Goal: Submit feedback/report problem: Submit feedback/report problem

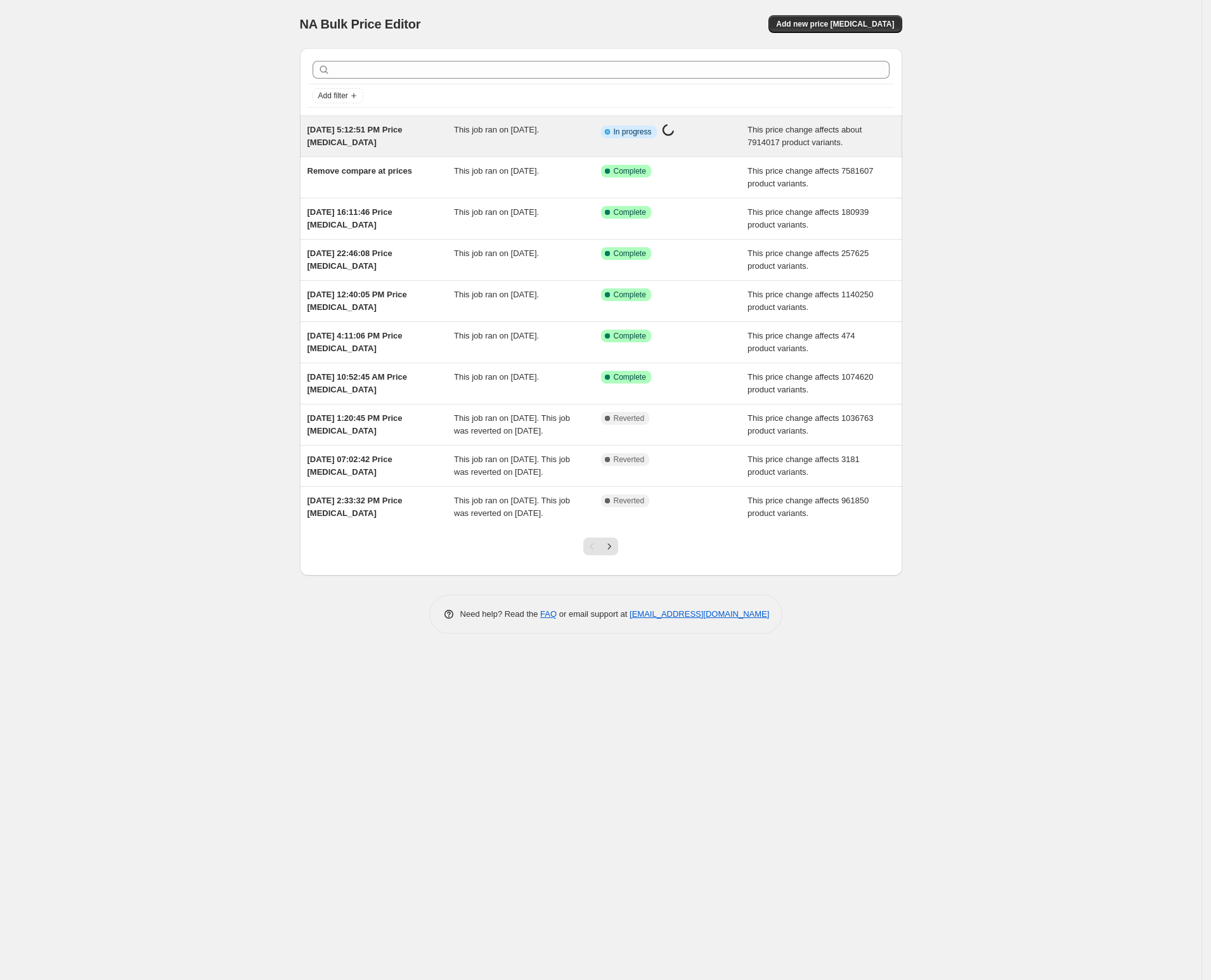
click at [494, 144] on div "This job ran on [DATE]." at bounding box center [527, 137] width 147 height 26
click at [676, 148] on div "Info Partially complete In progress Price change job in progress..." at bounding box center [674, 137] width 147 height 26
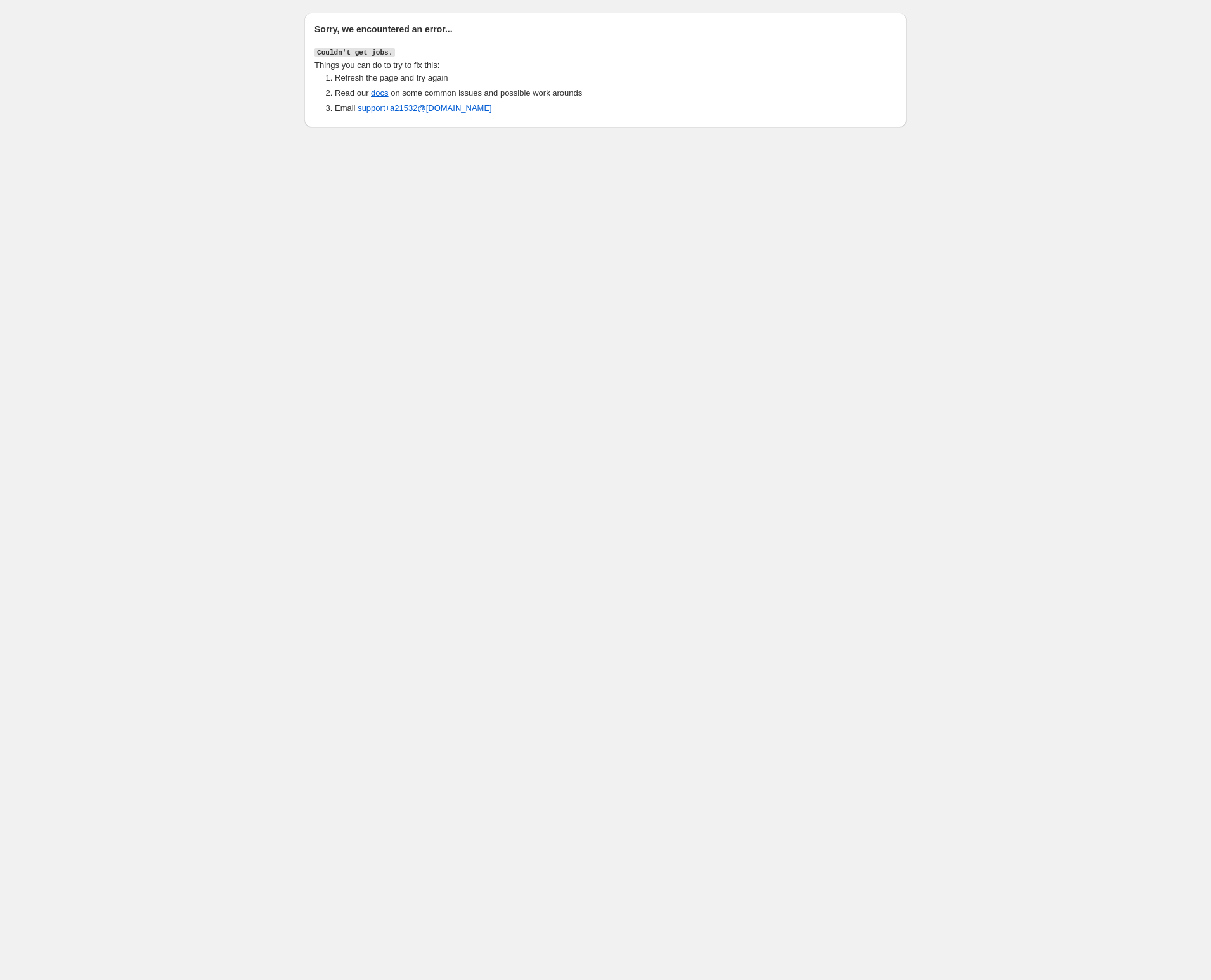
drag, startPoint x: 253, startPoint y: 6, endPoint x: 682, endPoint y: 172, distance: 460.0
click at [682, 172] on body "Sorry, we encountered an error... Couldn't get jobs. Things you can do to try t…" at bounding box center [606, 490] width 1211 height 980
drag, startPoint x: 618, startPoint y: 239, endPoint x: 570, endPoint y: 242, distance: 48.1
click at [618, 239] on body "Sorry, we encountered an error... Couldn't get jobs. Things you can do to try t…" at bounding box center [606, 490] width 1211 height 980
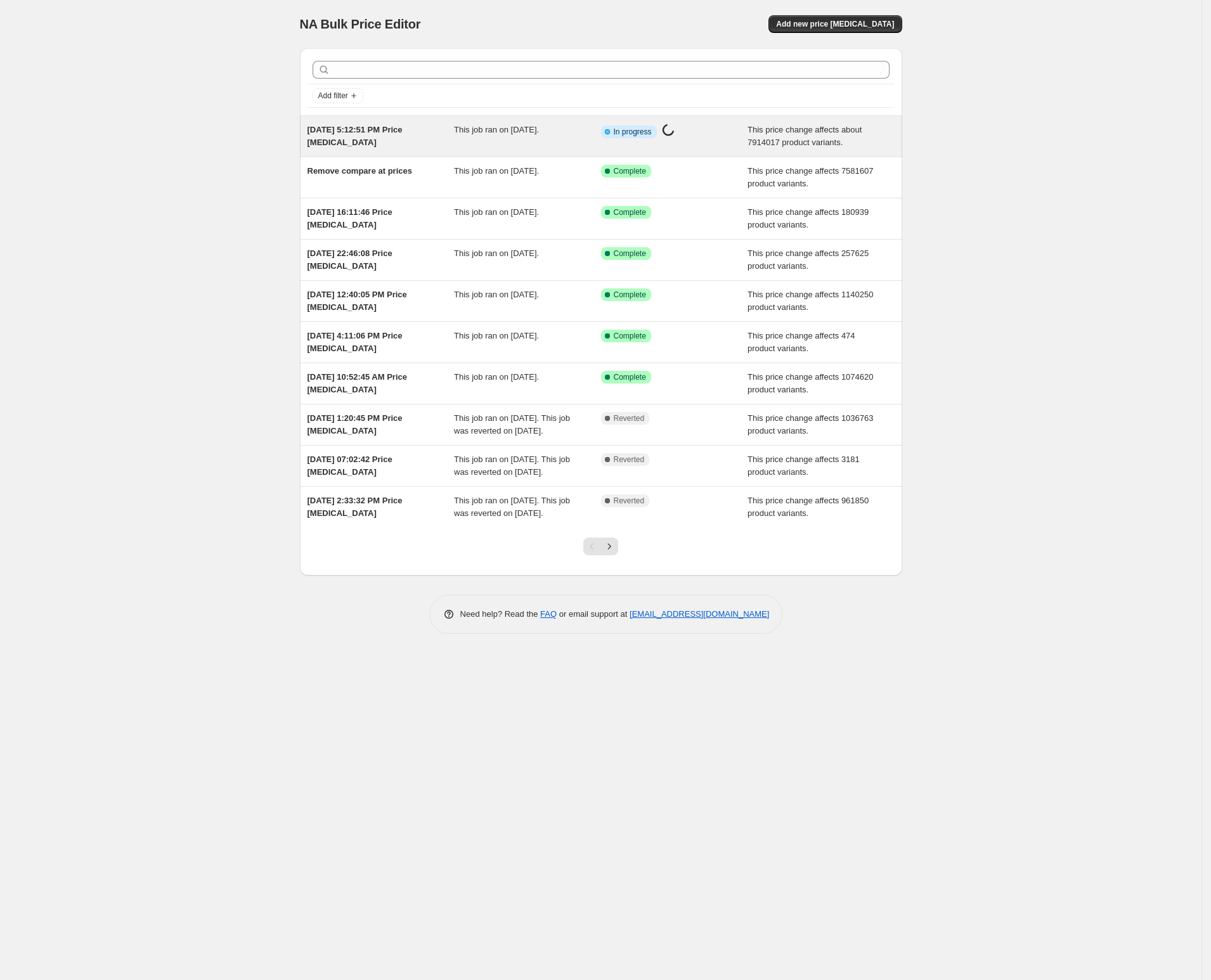
click at [477, 140] on div "This job ran on September 4, 2025." at bounding box center [527, 137] width 147 height 26
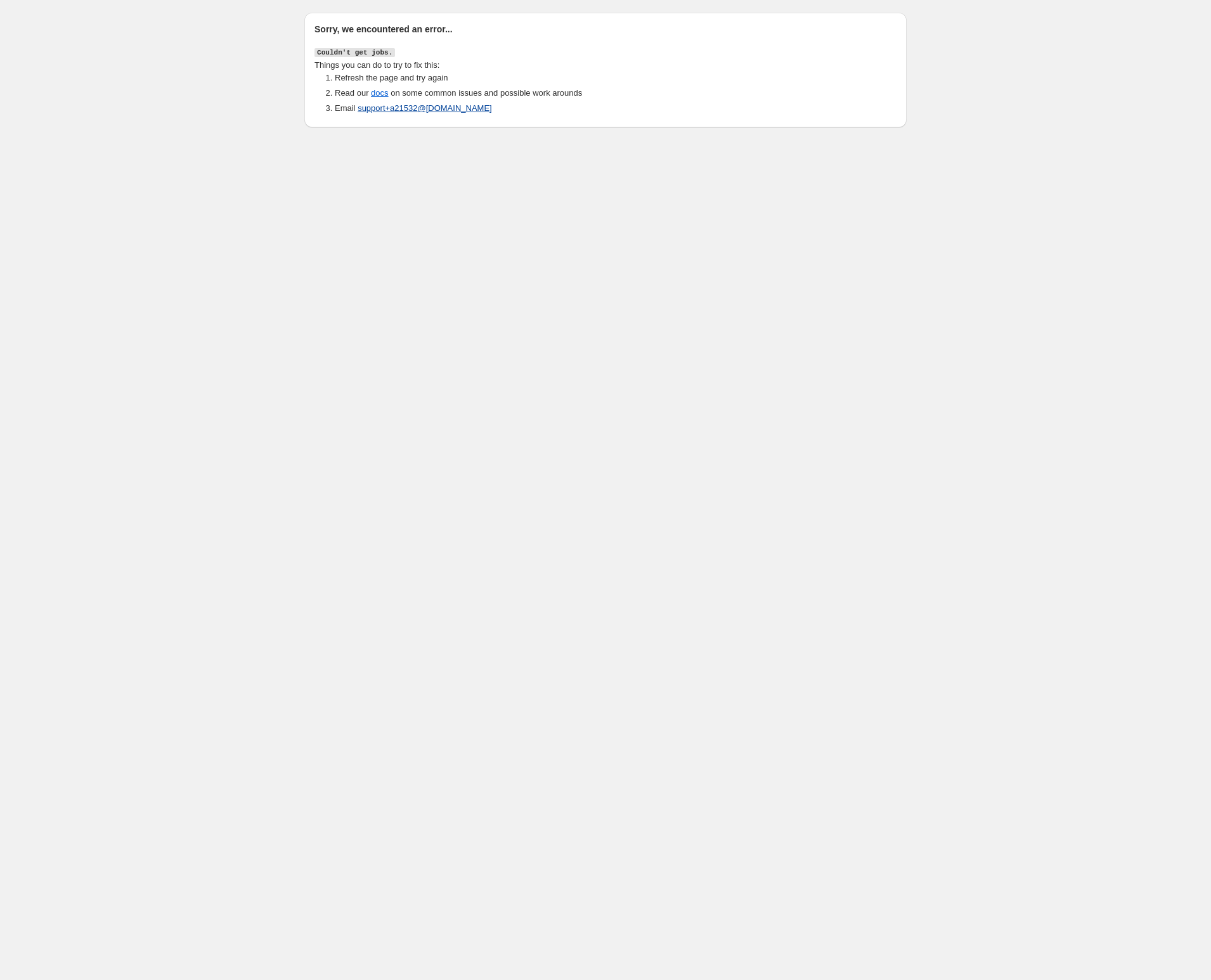
drag, startPoint x: 513, startPoint y: 107, endPoint x: 504, endPoint y: 107, distance: 9.0
click at [508, 107] on li "Email support+a 21532 @northern-apps.com" at bounding box center [615, 108] width 561 height 13
drag, startPoint x: 534, startPoint y: 109, endPoint x: 358, endPoint y: 111, distance: 176.0
click at [358, 111] on li "Email support+a 21532 @northern-apps.com" at bounding box center [615, 108] width 561 height 13
copy link "support+a 21532 @northern-apps.com"
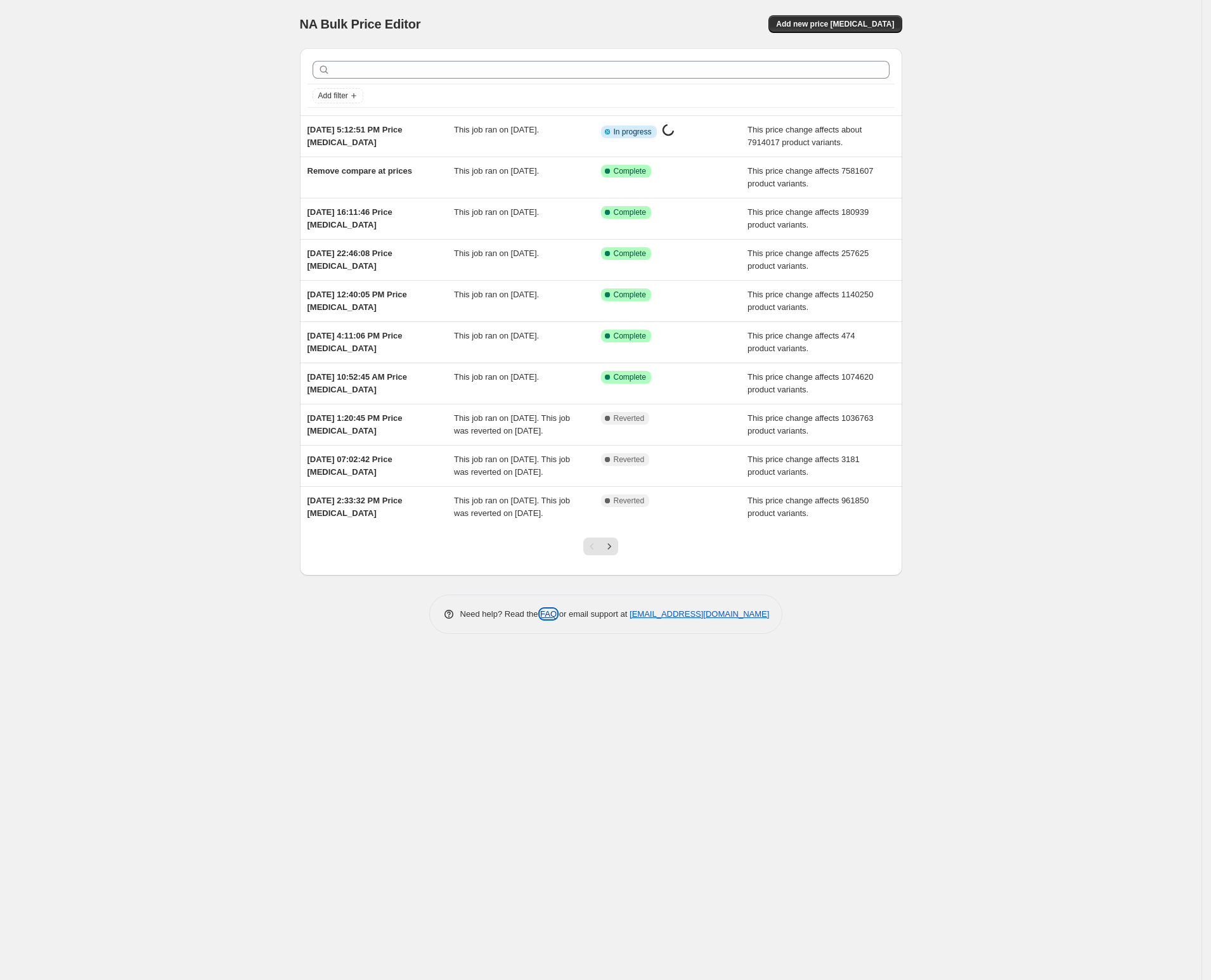
click at [540, 618] on link "FAQ" at bounding box center [549, 614] width 17 height 9
